Goal: Information Seeking & Learning: Understand process/instructions

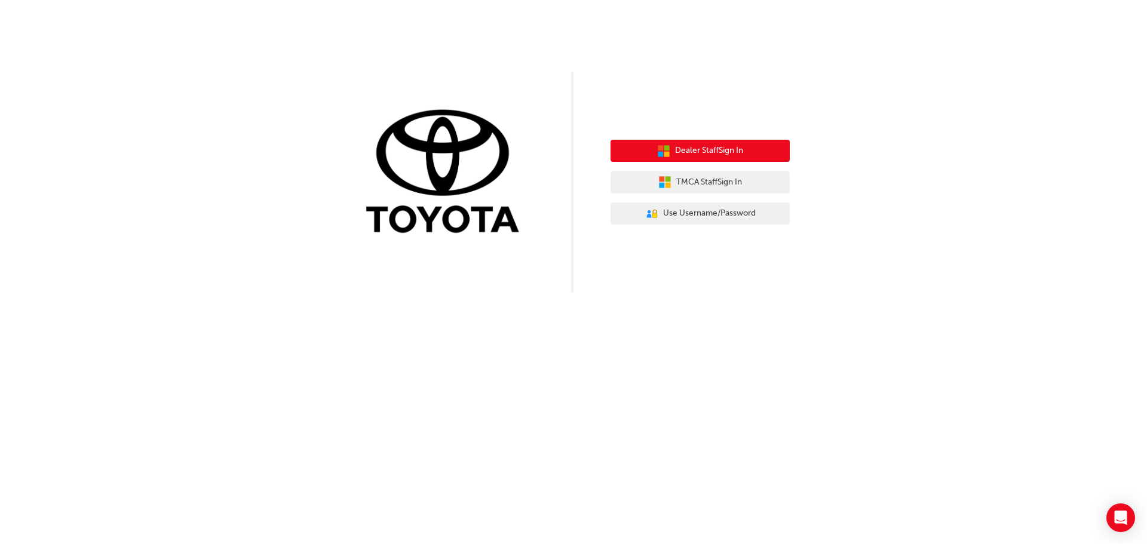
click at [695, 151] on span "Dealer Staff Sign In" at bounding box center [709, 151] width 68 height 14
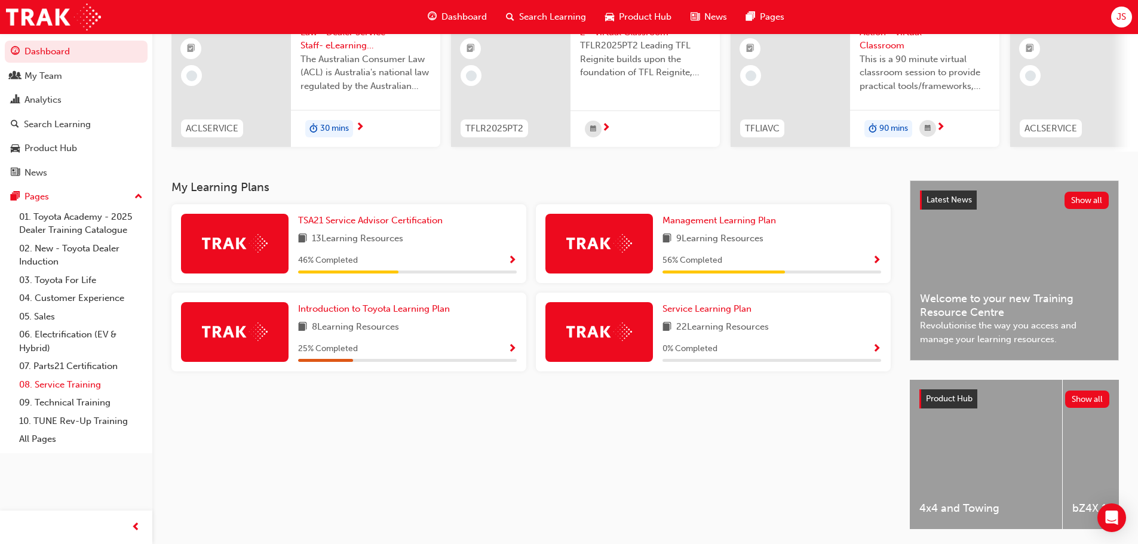
scroll to position [170, 0]
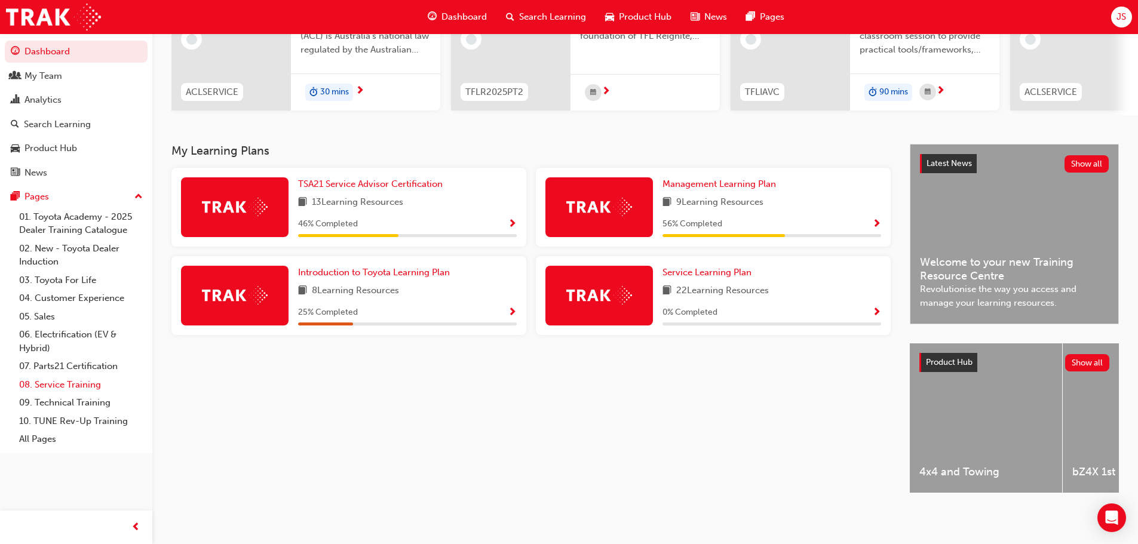
click at [68, 388] on link "08. Service Training" at bounding box center [80, 385] width 133 height 19
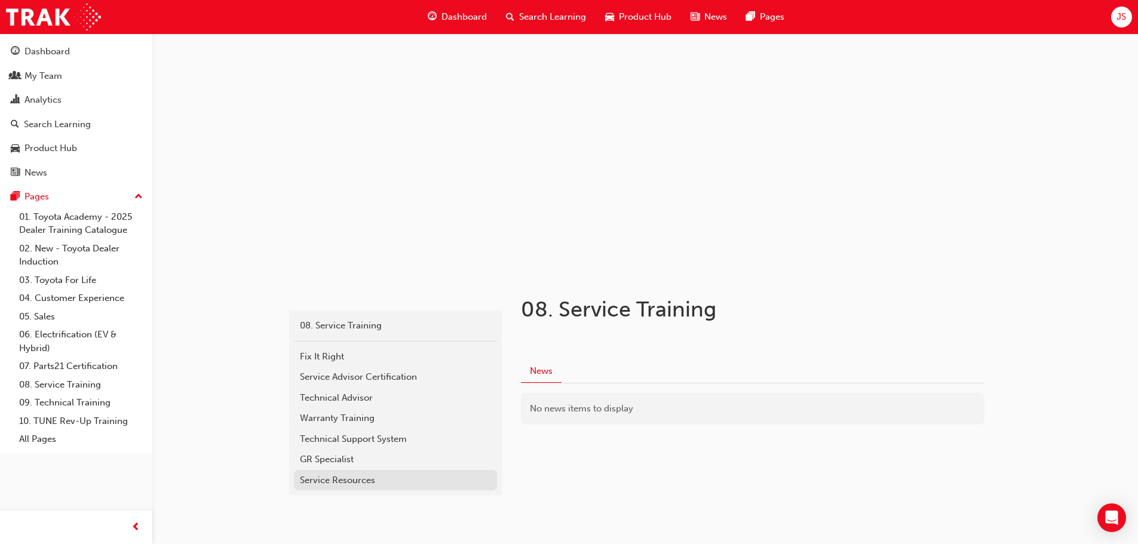
click at [357, 481] on div "Service Resources" at bounding box center [395, 481] width 191 height 14
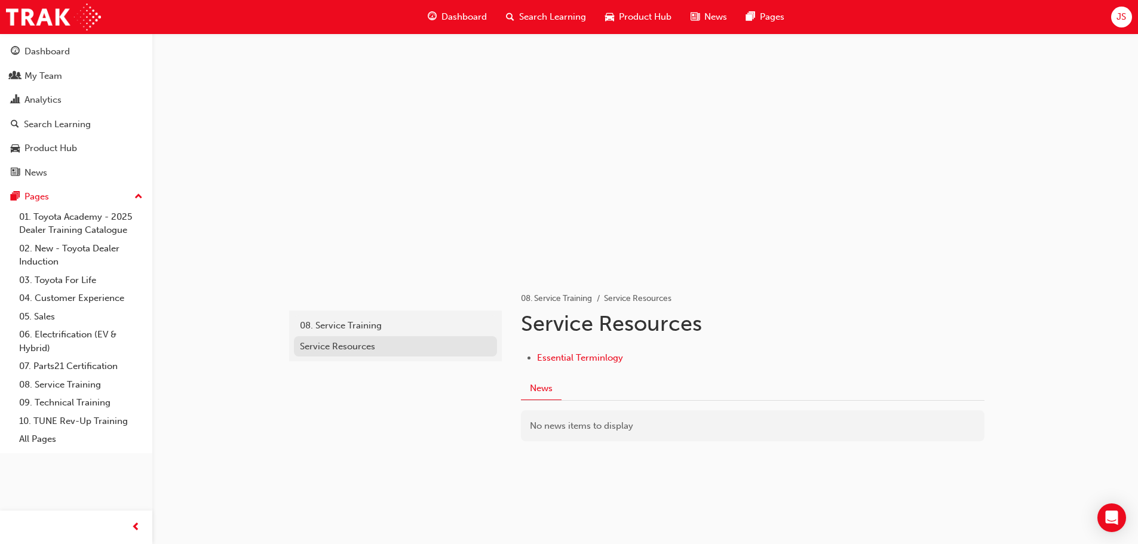
click at [339, 339] on link "Service Resources" at bounding box center [395, 346] width 203 height 21
click at [48, 387] on link "08. Service Training" at bounding box center [80, 385] width 133 height 19
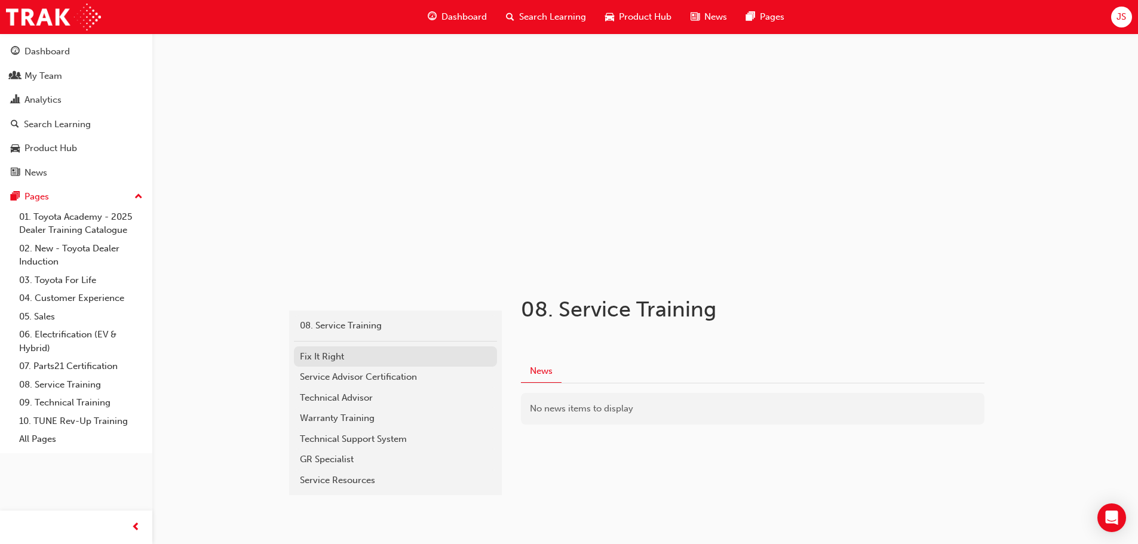
click at [318, 361] on div "Fix It Right" at bounding box center [395, 357] width 191 height 14
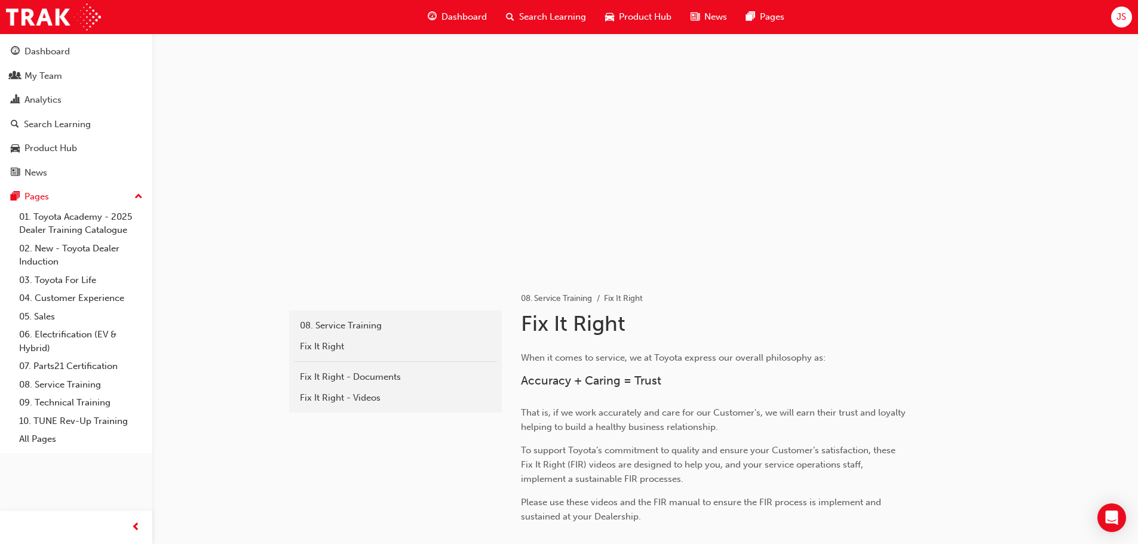
click at [321, 375] on div "Fix It Right - Documents" at bounding box center [395, 377] width 191 height 14
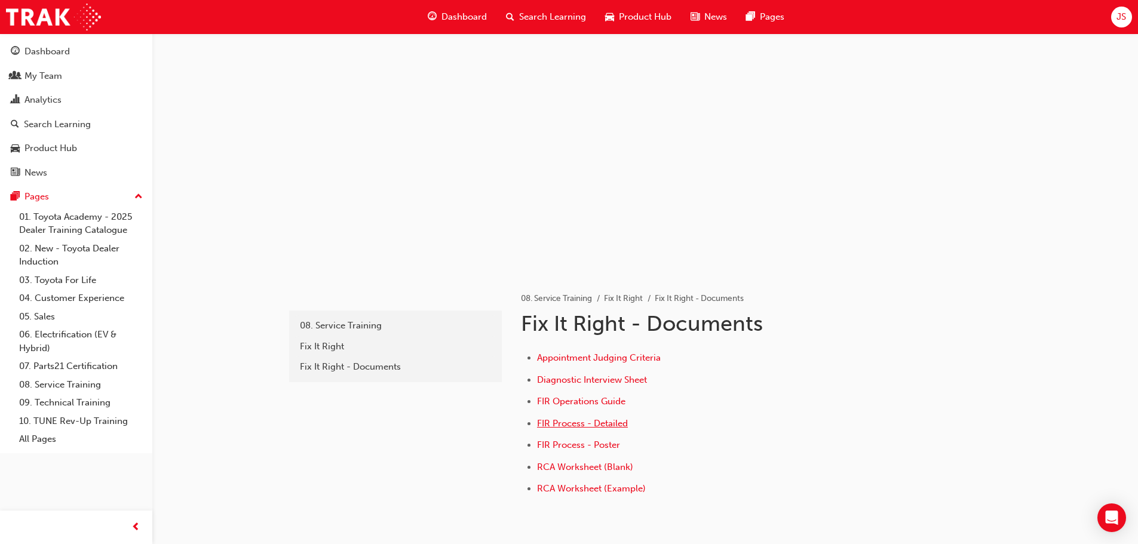
click at [565, 424] on span "FIR Process - Detailed" at bounding box center [582, 423] width 91 height 11
click at [584, 425] on span "FIR Process - Detailed" at bounding box center [582, 423] width 91 height 11
click at [590, 400] on span "FIR Operations Guide" at bounding box center [581, 401] width 88 height 11
click at [335, 328] on div "08. Service Training" at bounding box center [395, 326] width 191 height 14
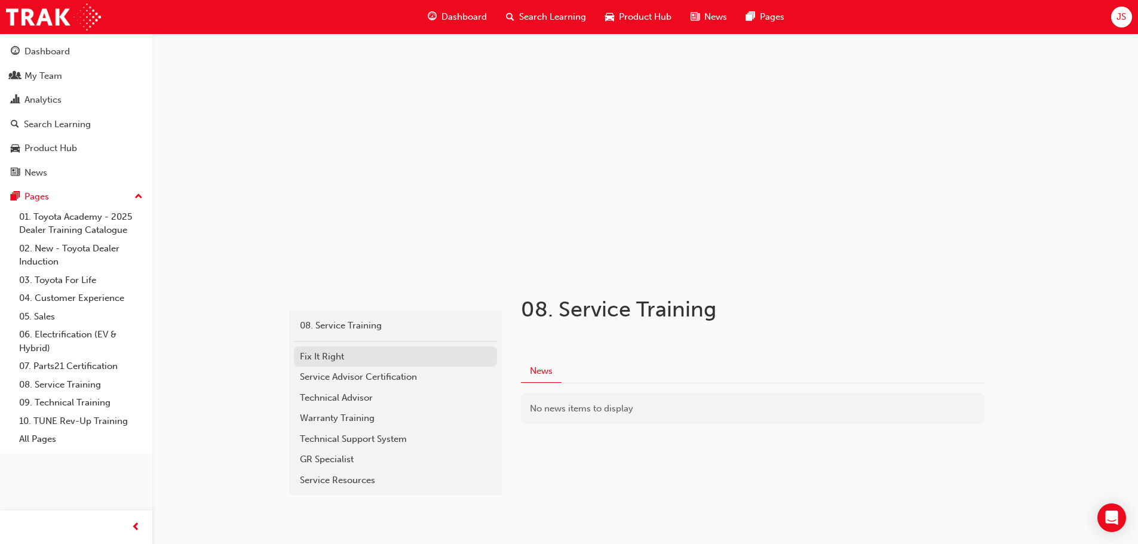
click at [329, 360] on div "Fix It Right" at bounding box center [395, 357] width 191 height 14
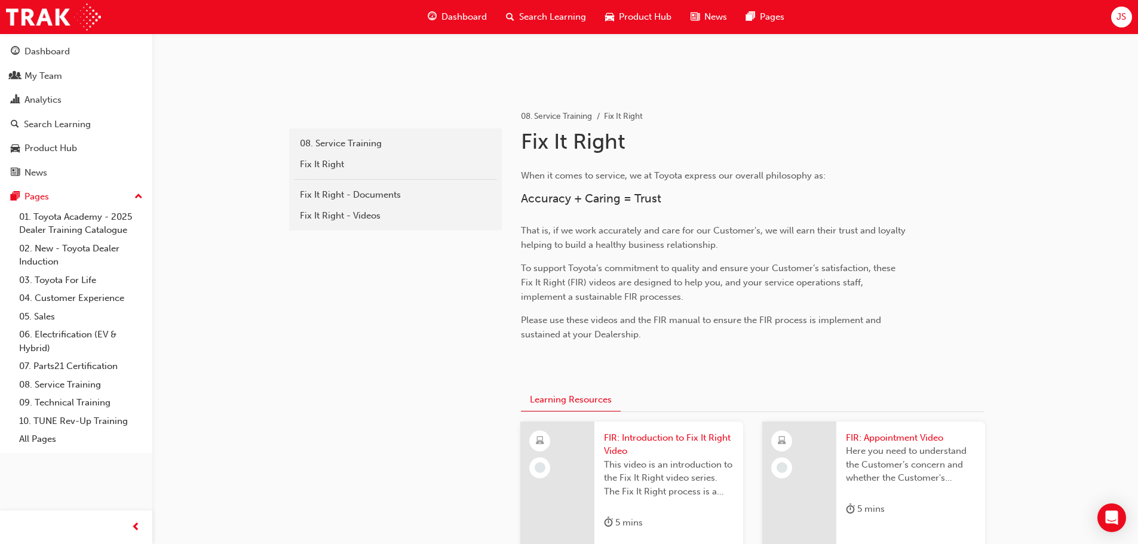
scroll to position [122, 0]
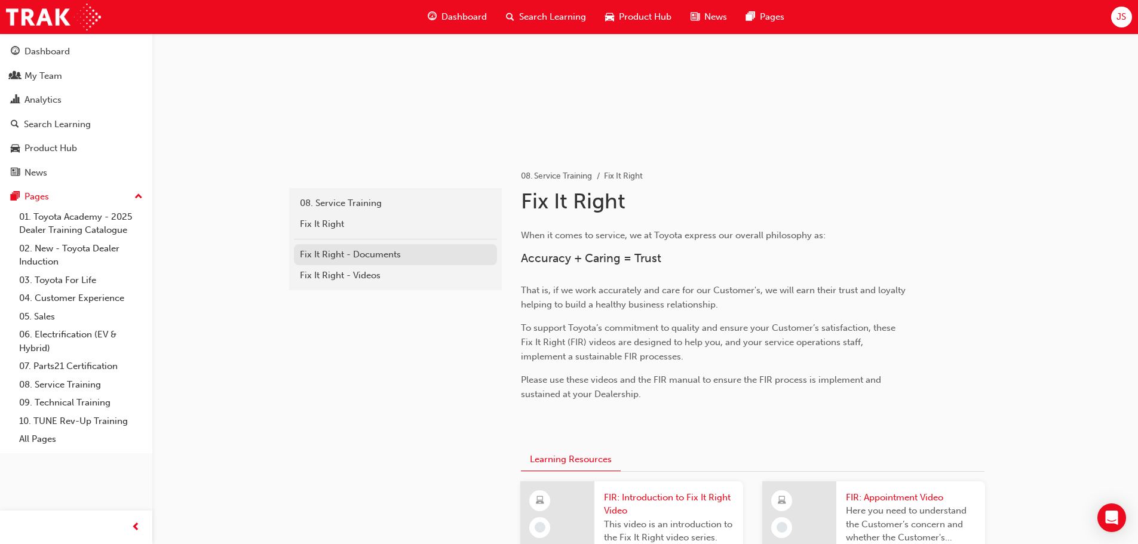
click at [356, 253] on div "Fix It Right - Documents" at bounding box center [395, 255] width 191 height 14
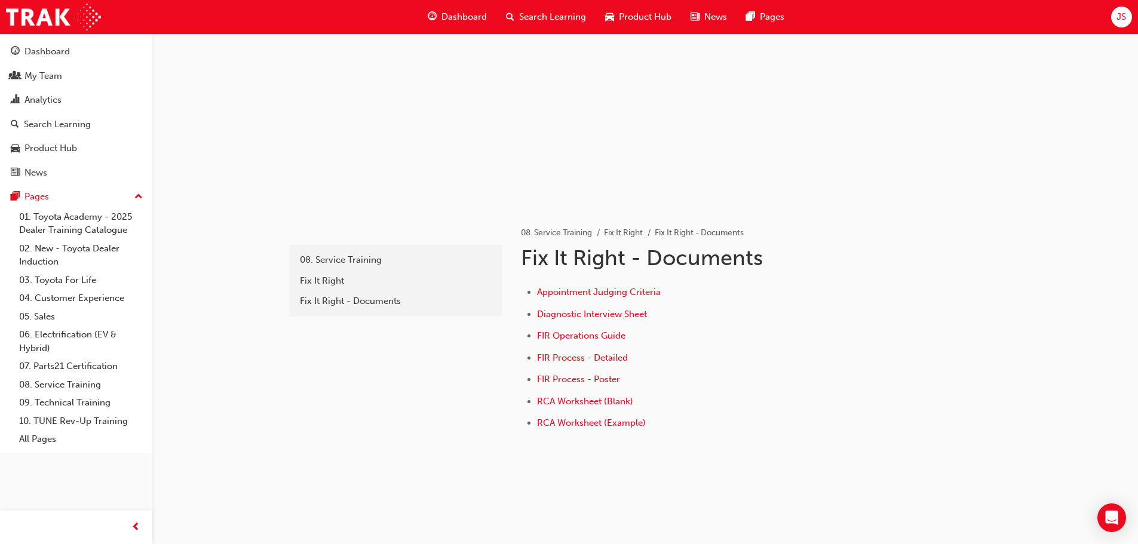
scroll to position [70, 0]
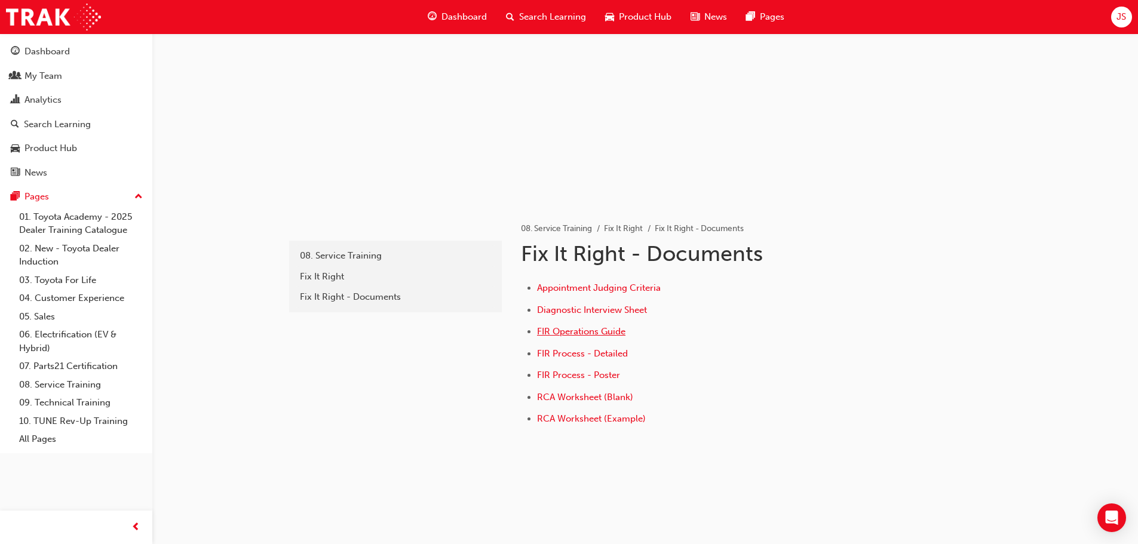
click at [582, 333] on span "FIR Operations Guide" at bounding box center [581, 331] width 88 height 11
